Goal: Task Accomplishment & Management: Manage account settings

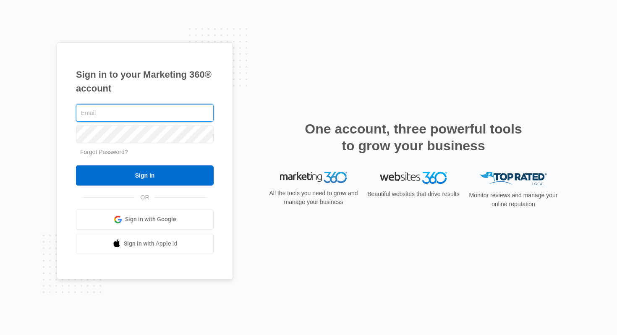
click at [139, 117] on input "text" at bounding box center [145, 113] width 138 height 18
type input "[EMAIL_ADDRESS][DOMAIN_NAME]"
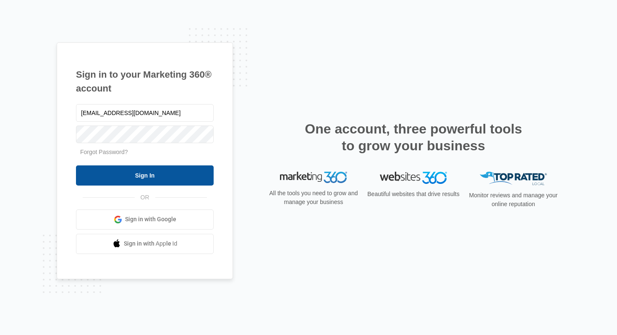
click at [129, 179] on input "Sign In" at bounding box center [145, 175] width 138 height 20
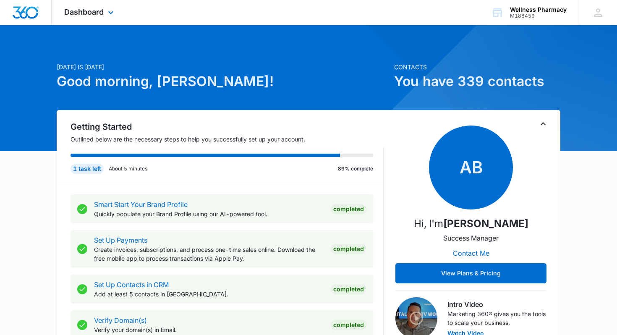
click at [105, 13] on div "Dashboard Apps Reputation Websites Forms CRM Email Social Shop Payments POS Con…" at bounding box center [90, 12] width 77 height 25
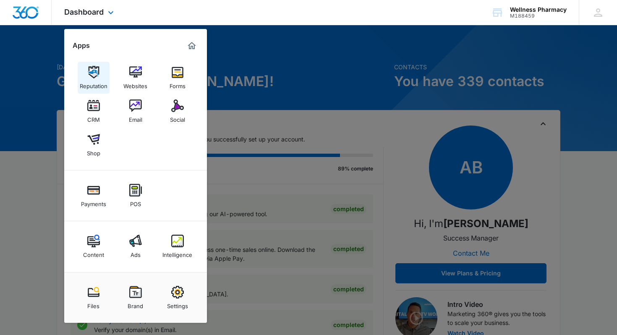
click at [96, 76] on img at bounding box center [93, 72] width 13 height 13
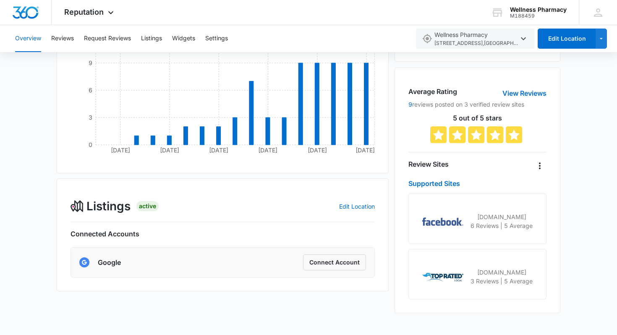
scroll to position [182, 0]
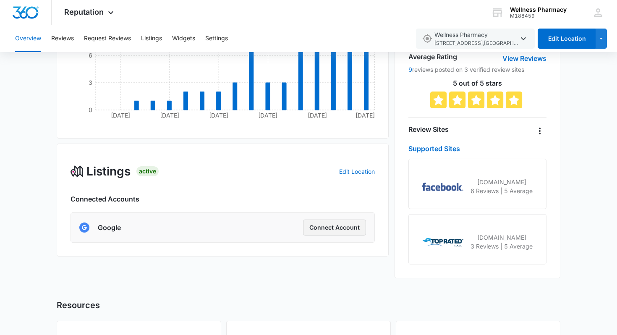
click at [320, 230] on button "Connect Account" at bounding box center [334, 228] width 63 height 16
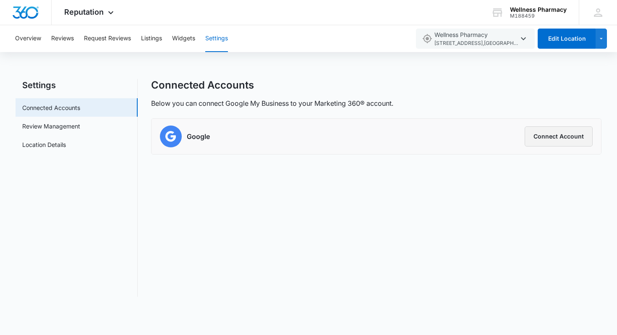
click at [549, 135] on button "Connect Account" at bounding box center [559, 136] width 68 height 20
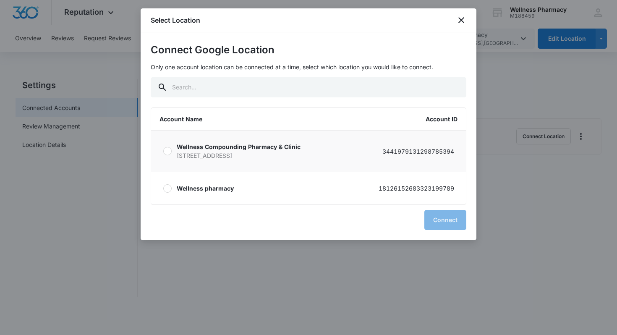
click at [166, 157] on label "Wellness Compounding Pharmacy & Clinic [STREET_ADDRESS]-2533 3441979131298785394" at bounding box center [308, 151] width 315 height 41
click at [163, 152] on input "Wellness Compounding Pharmacy & Clinic [STREET_ADDRESS]-2533 3441979131298785394" at bounding box center [163, 151] width 0 height 0
radio input "true"
click at [451, 222] on button "Connect" at bounding box center [446, 220] width 42 height 20
